Goal: Task Accomplishment & Management: Manage account settings

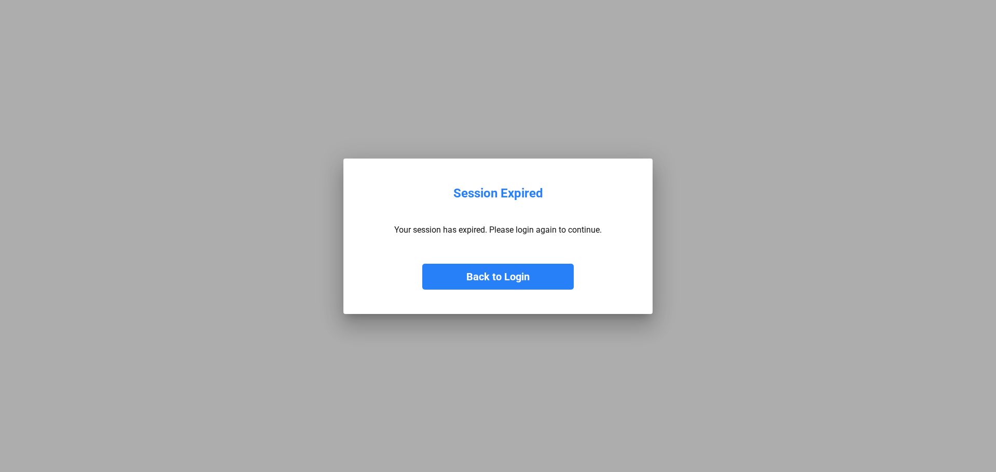
drag, startPoint x: 506, startPoint y: 282, endPoint x: 516, endPoint y: 286, distance: 10.7
click at [516, 285] on button "Back to Login" at bounding box center [497, 277] width 151 height 26
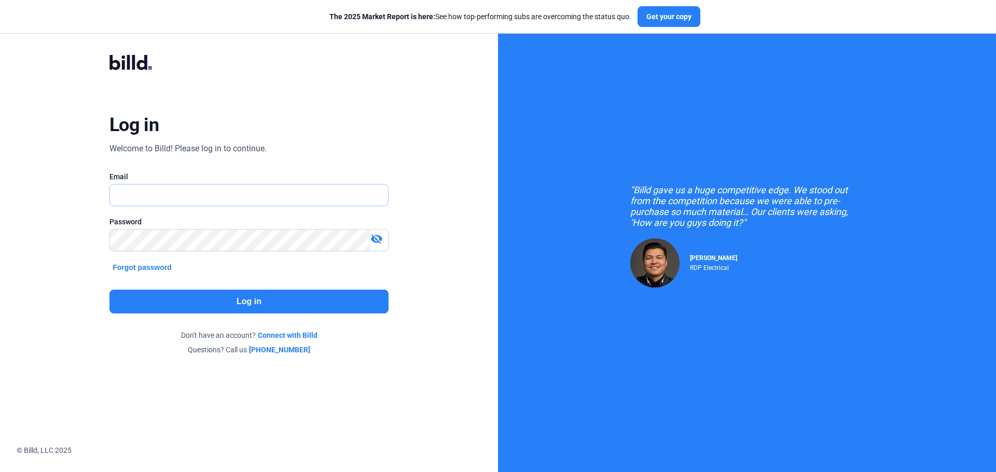
drag, startPoint x: 223, startPoint y: 195, endPoint x: 226, endPoint y: 203, distance: 8.2
click at [222, 196] on input "text" at bounding box center [249, 195] width 278 height 21
type input "[PERSON_NAME][EMAIL_ADDRESS][DOMAIN_NAME]"
click at [218, 299] on button "Log in" at bounding box center [248, 302] width 279 height 24
